Goal: Task Accomplishment & Management: Use online tool/utility

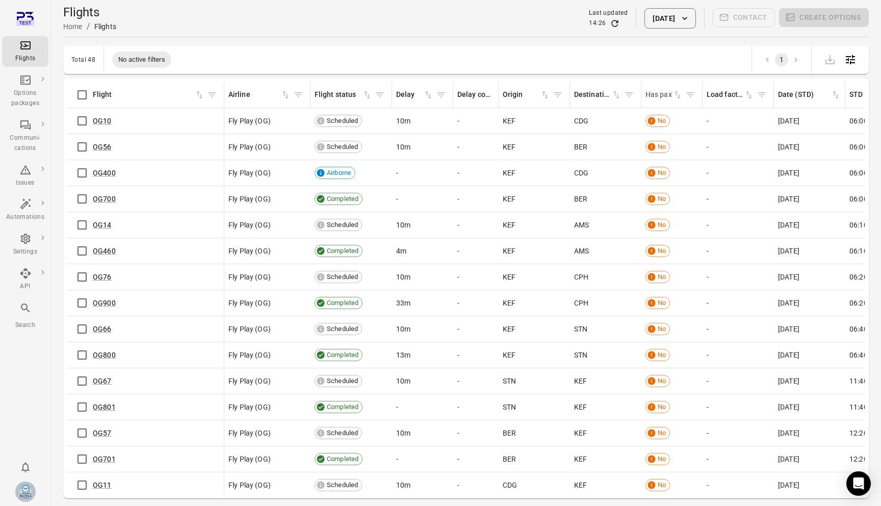
click at [665, 94] on div "Has pax" at bounding box center [658, 94] width 27 height 11
click at [667, 25] on button "[DATE]" at bounding box center [669, 18] width 51 height 20
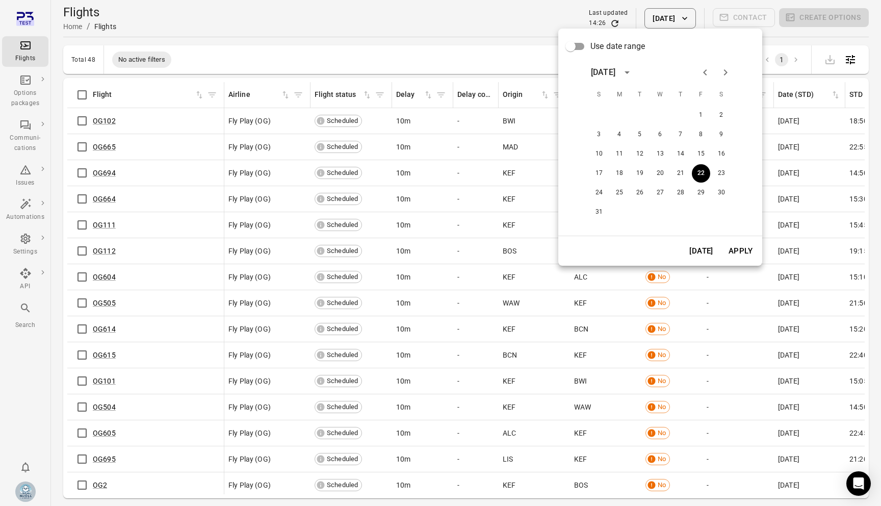
click at [625, 47] on span "Use date range" at bounding box center [617, 46] width 55 height 12
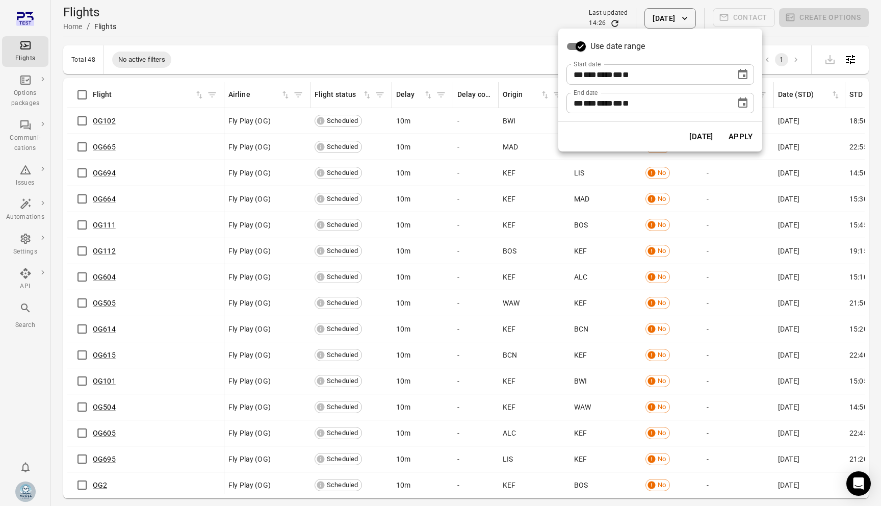
click at [617, 47] on span "Use date range" at bounding box center [617, 46] width 55 height 12
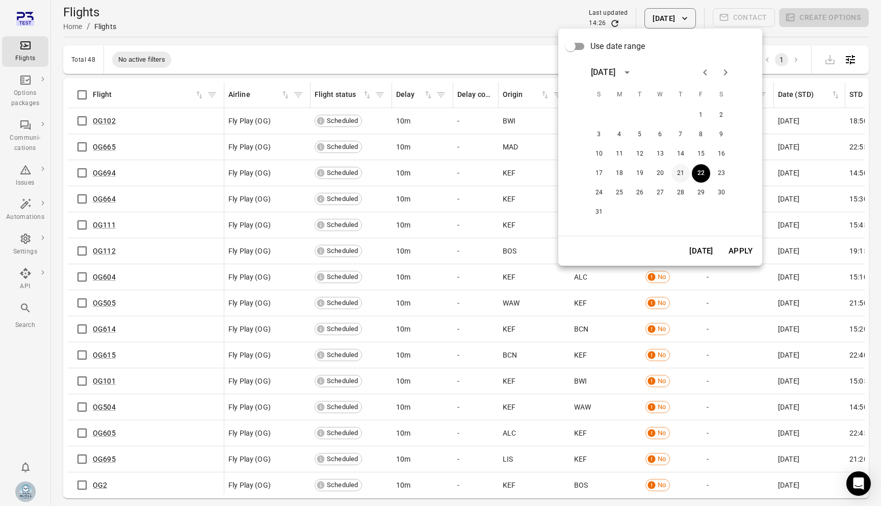
click at [679, 171] on button "21" at bounding box center [680, 173] width 18 height 18
click at [743, 251] on button "Apply" at bounding box center [740, 250] width 35 height 21
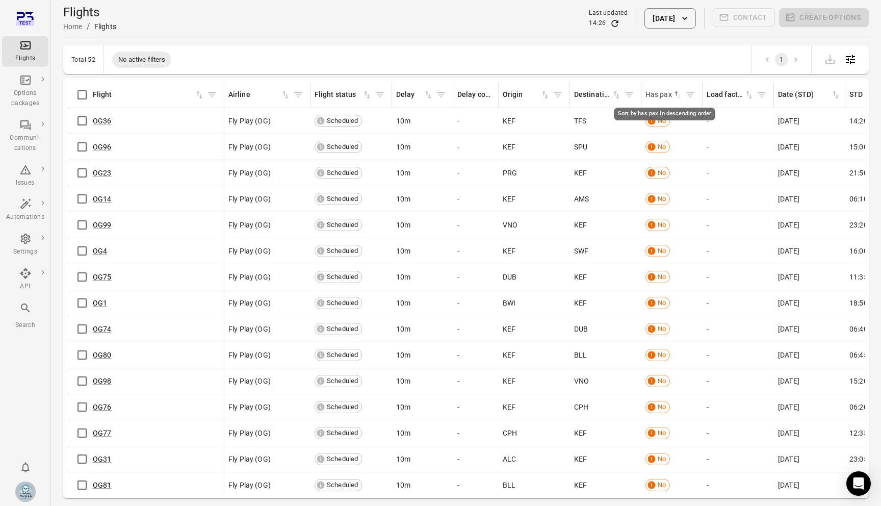
click at [660, 89] on div "Has pax" at bounding box center [658, 94] width 27 height 11
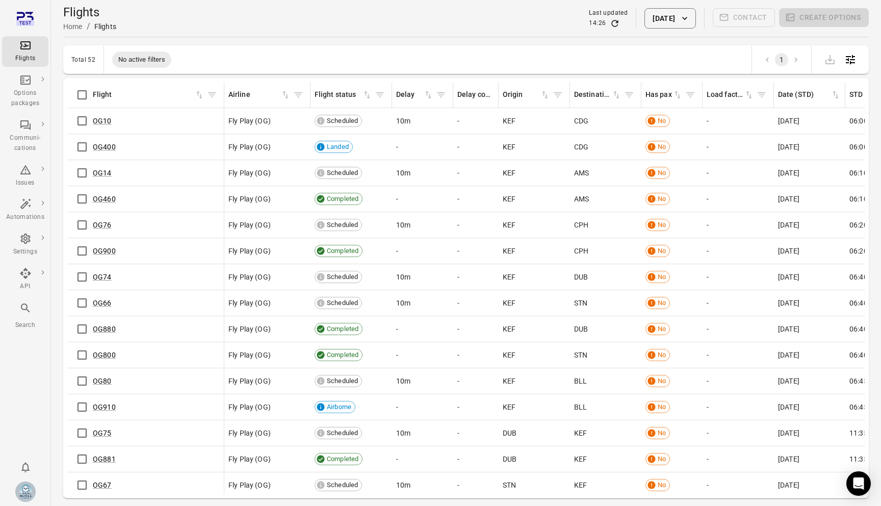
click at [678, 22] on button "[DATE]" at bounding box center [669, 18] width 51 height 20
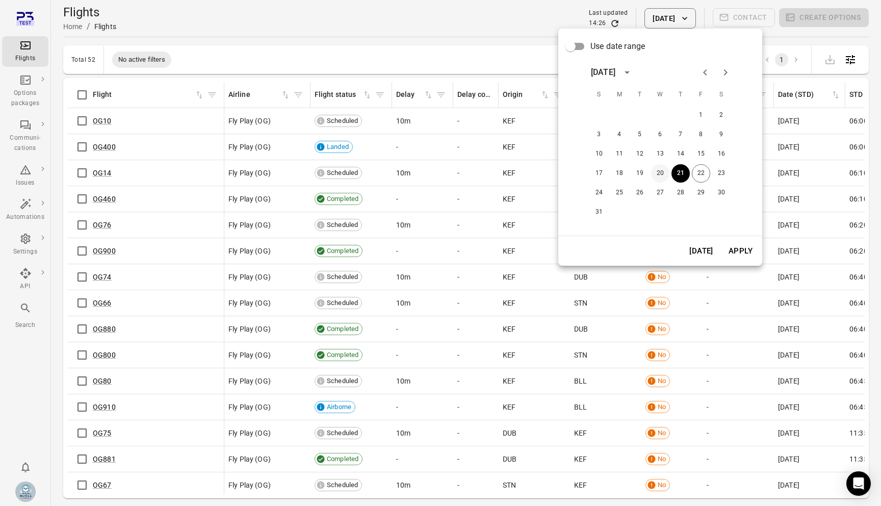
click at [663, 170] on button "20" at bounding box center [660, 173] width 18 height 18
click at [746, 249] on button "Apply" at bounding box center [740, 250] width 35 height 21
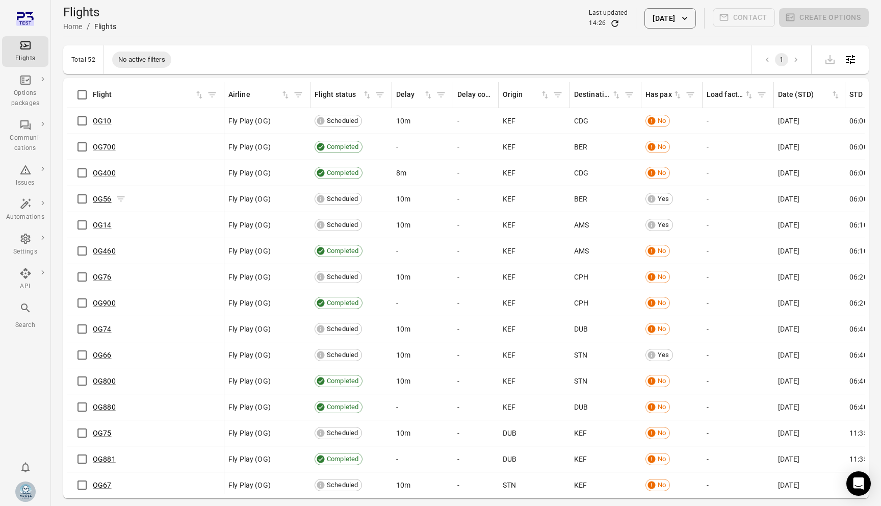
click at [98, 198] on link "OG56" at bounding box center [102, 199] width 19 height 8
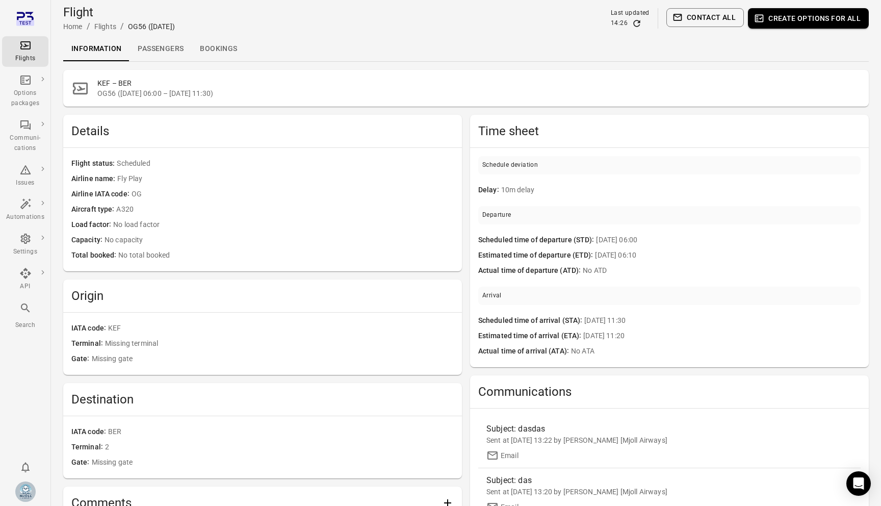
click at [157, 43] on link "Passengers" at bounding box center [160, 49] width 62 height 24
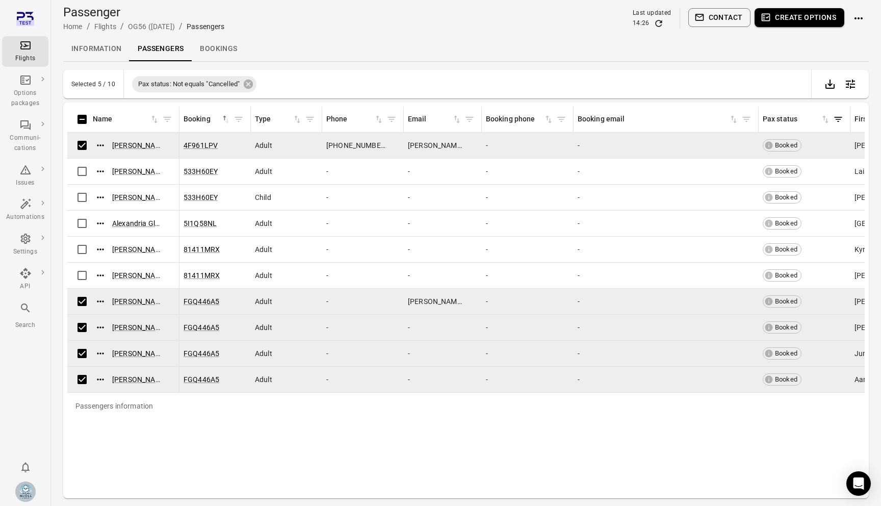
click at [801, 11] on button "Create options" at bounding box center [799, 17] width 90 height 19
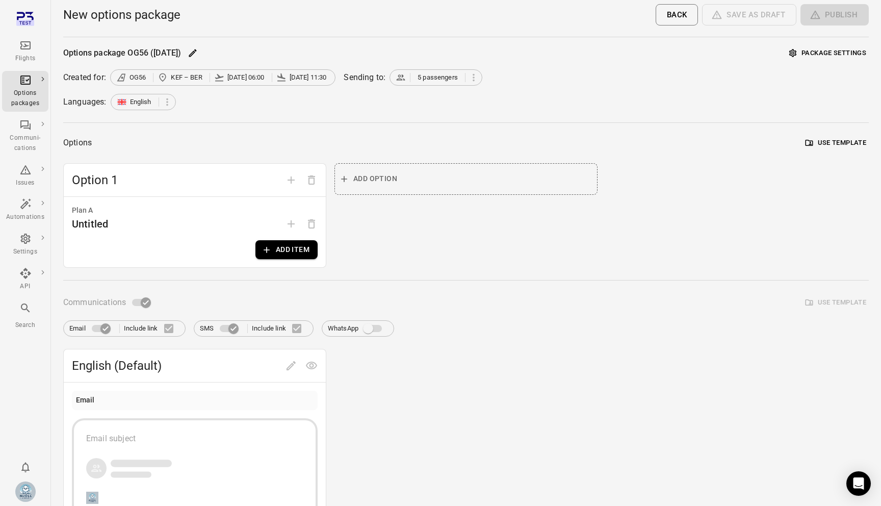
click at [838, 146] on button "Use template" at bounding box center [836, 143] width 66 height 16
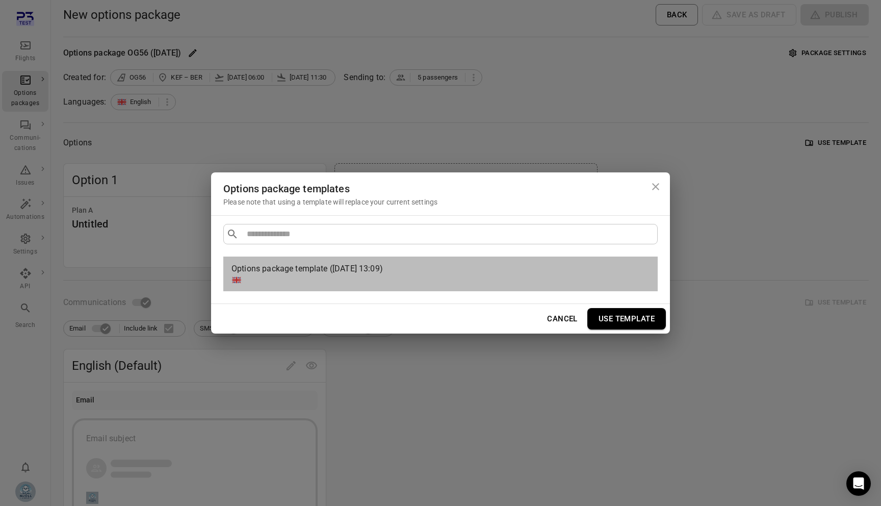
click at [536, 266] on div "Options package template ([DATE] 13:09)" at bounding box center [438, 269] width 414 height 12
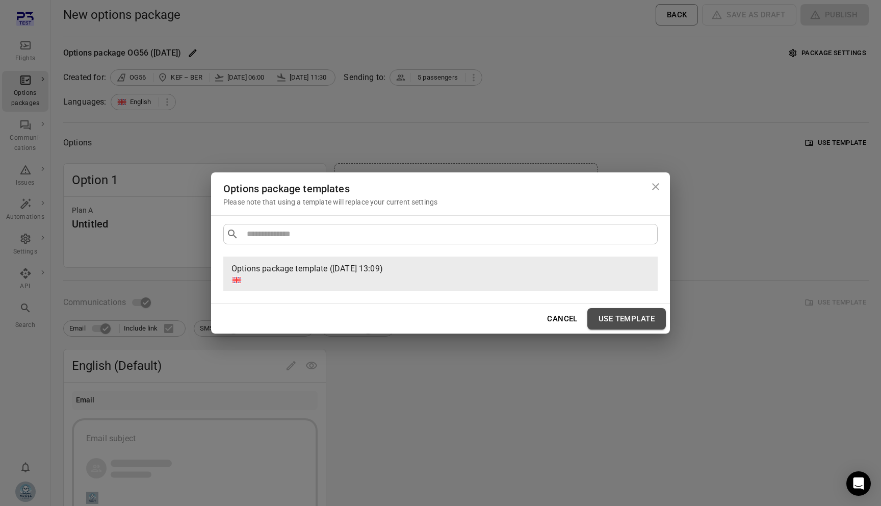
click at [621, 312] on button "Use template" at bounding box center [626, 318] width 79 height 21
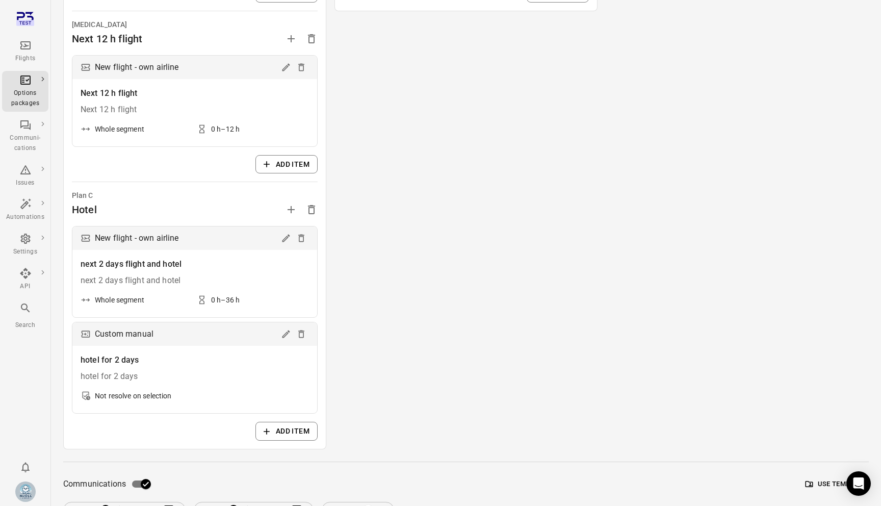
scroll to position [359, 0]
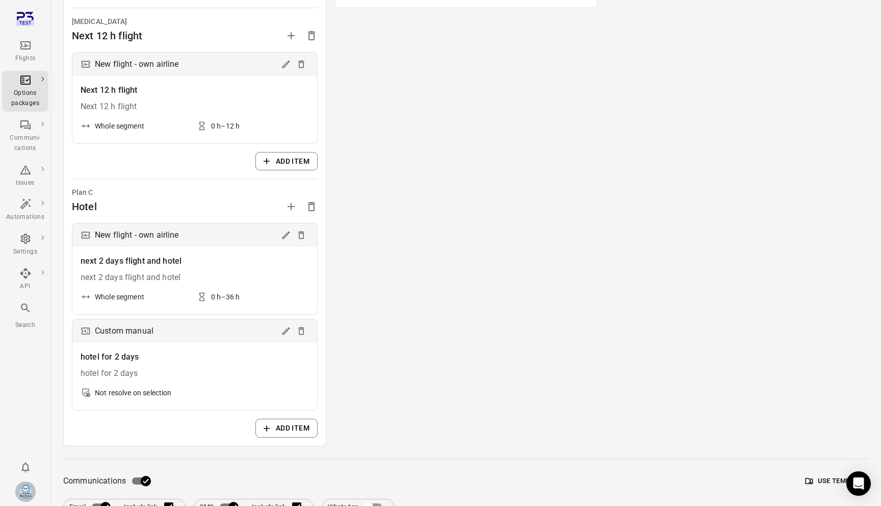
click at [237, 273] on div "next 2 days flight and hotel" at bounding box center [195, 277] width 228 height 12
click at [226, 299] on div "0 h–36 h" at bounding box center [225, 297] width 29 height 10
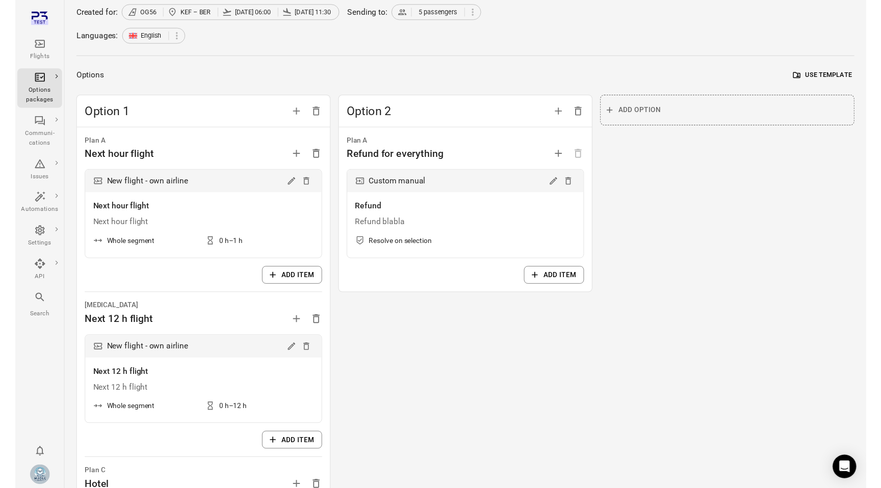
scroll to position [0, 0]
